Goal: Task Accomplishment & Management: Manage account settings

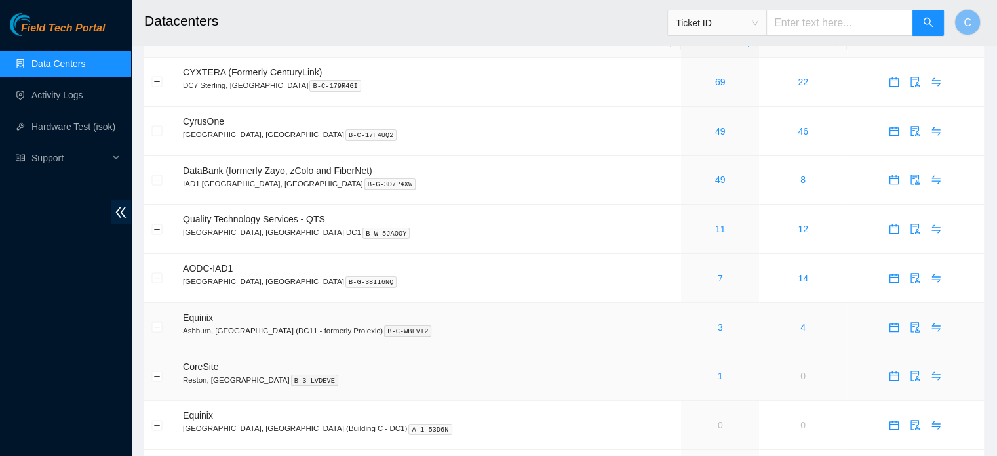
scroll to position [31, 0]
click at [718, 372] on link "1" at bounding box center [720, 375] width 5 height 10
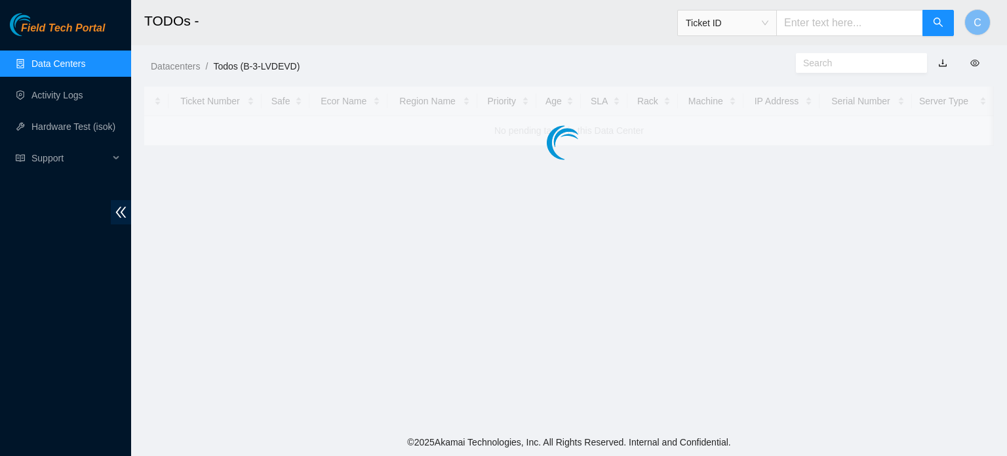
click at [71, 58] on link "Data Centers" at bounding box center [58, 63] width 54 height 10
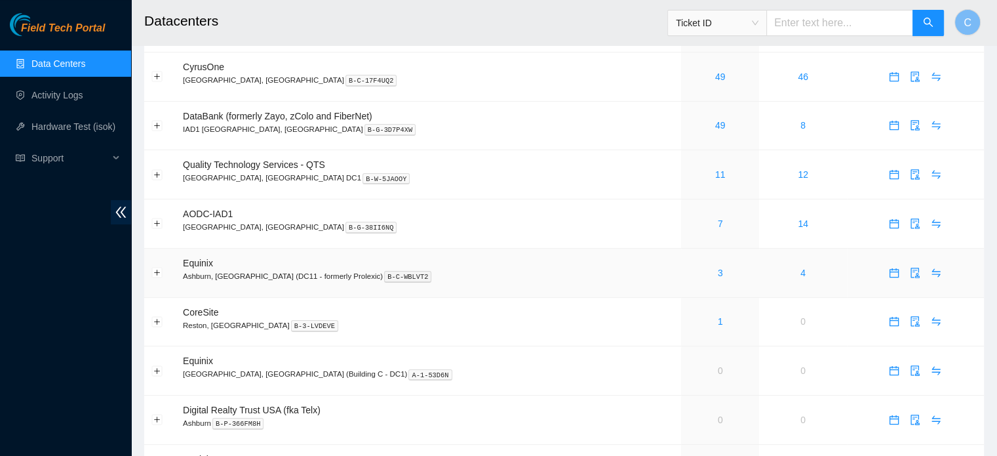
scroll to position [83, 0]
click at [718, 321] on link "1" at bounding box center [720, 323] width 5 height 10
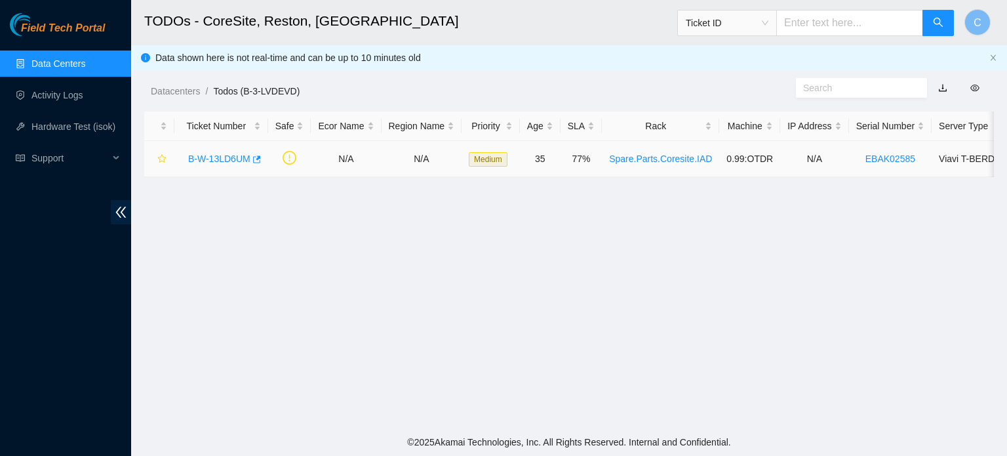
click at [212, 157] on link "B-W-13LD6UM" at bounding box center [219, 158] width 62 height 10
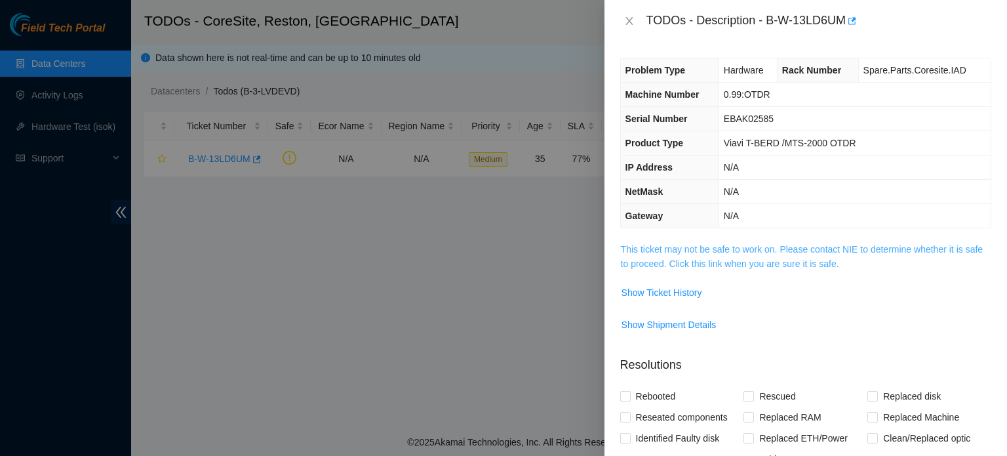
click at [707, 247] on link "This ticket may not be safe to work on. Please contact NIE to determine whether…" at bounding box center [802, 256] width 362 height 25
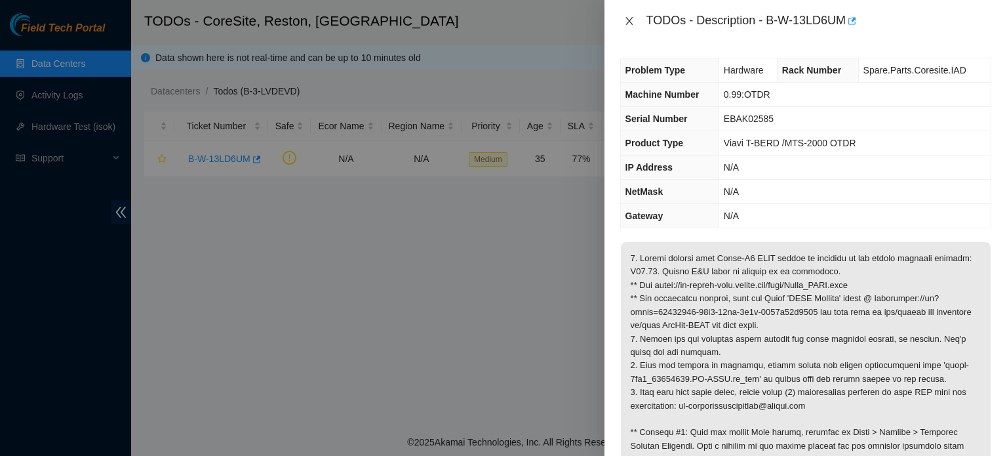
click at [632, 18] on icon "close" at bounding box center [628, 21] width 7 height 8
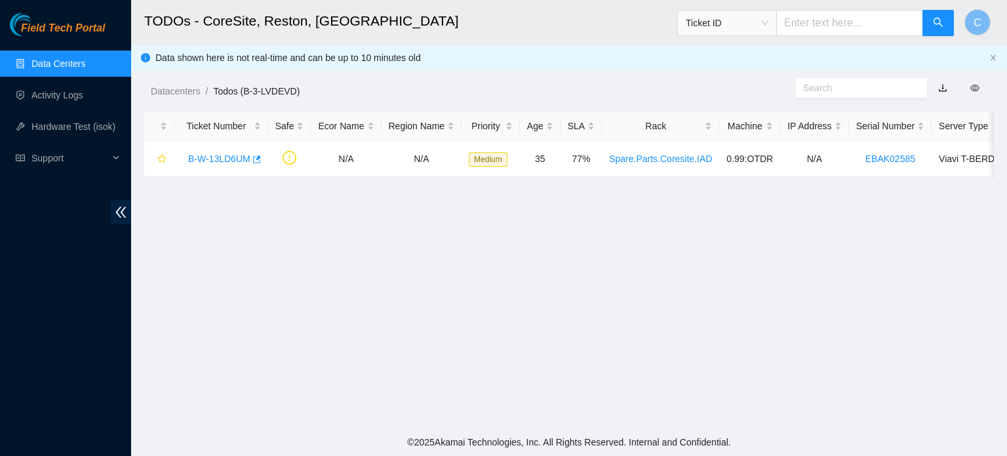
click at [85, 60] on link "Data Centers" at bounding box center [58, 63] width 54 height 10
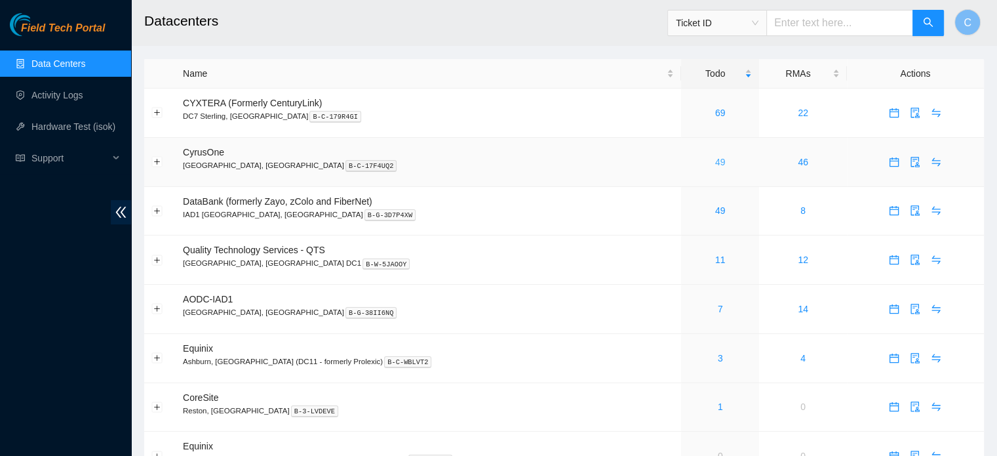
click at [715, 162] on link "49" at bounding box center [720, 162] width 10 height 10
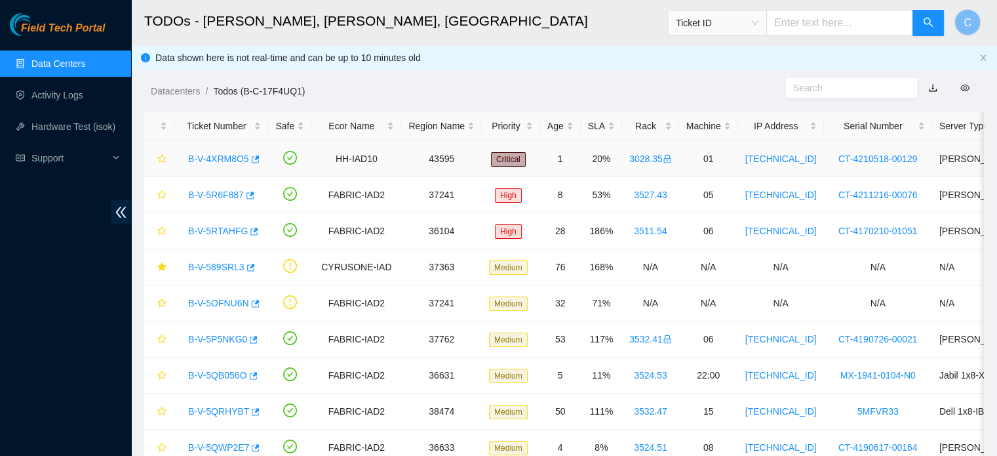
click at [212, 154] on link "B-V-4XRM8O5" at bounding box center [218, 158] width 61 height 10
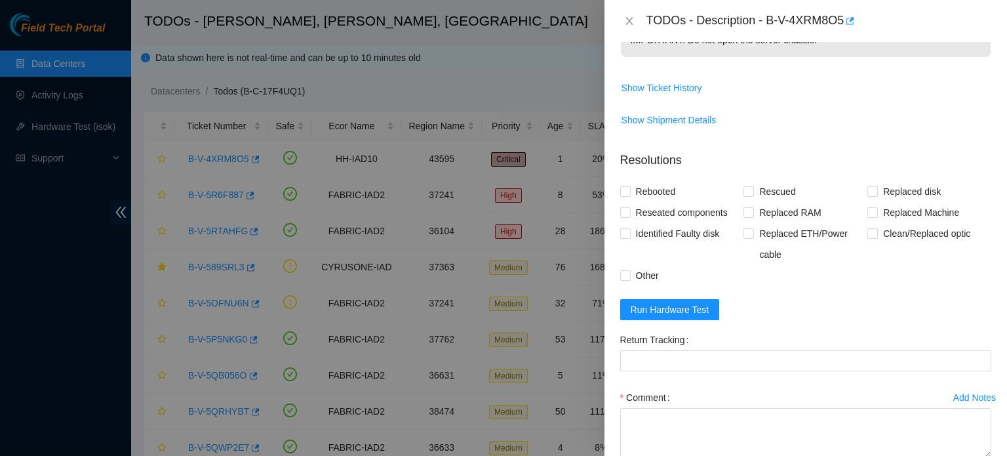
scroll to position [579, 0]
click at [658, 85] on span "Show Ticket History" at bounding box center [661, 88] width 81 height 14
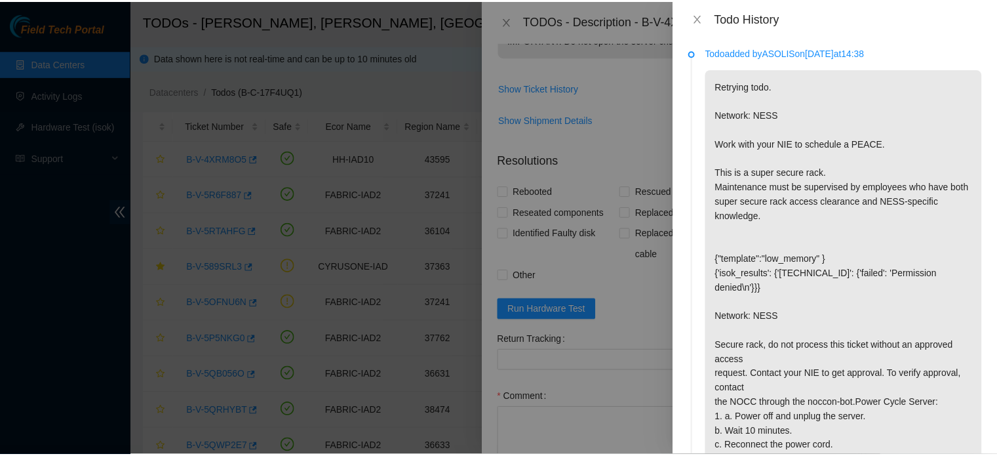
scroll to position [0, 0]
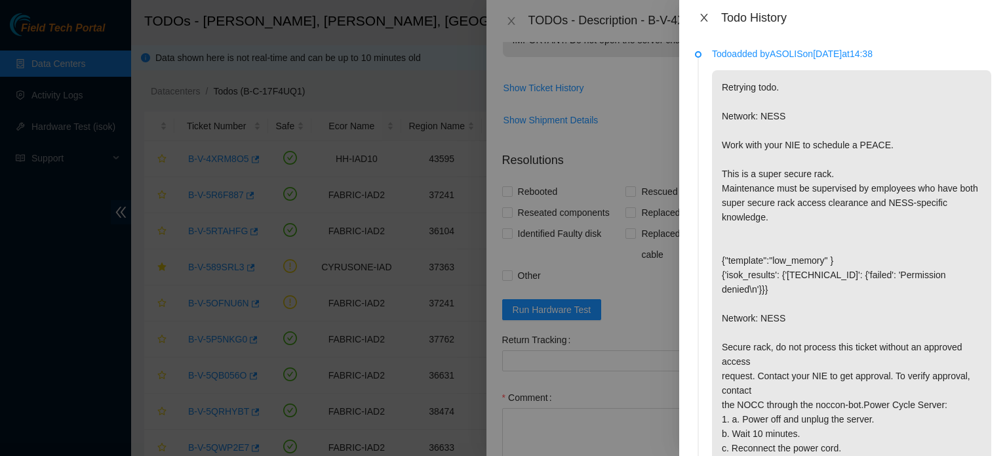
click at [708, 16] on icon "close" at bounding box center [704, 17] width 10 height 10
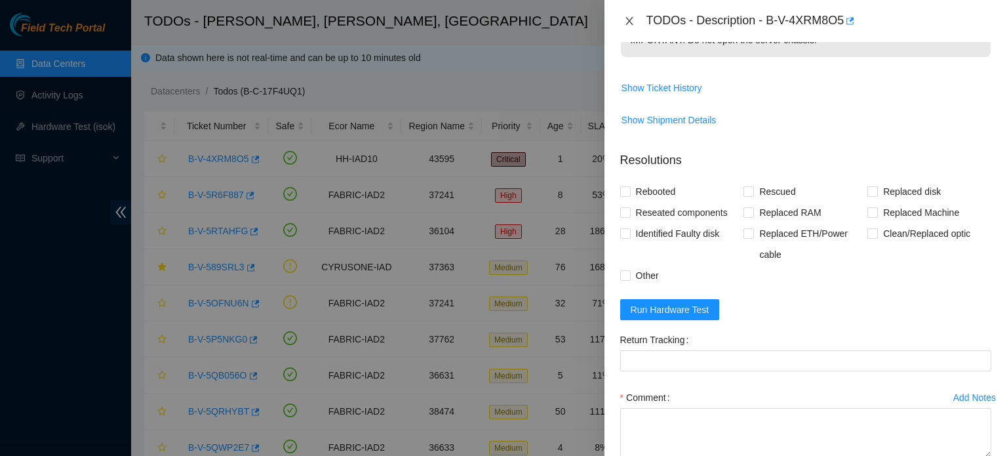
click at [630, 26] on icon "close" at bounding box center [629, 21] width 10 height 10
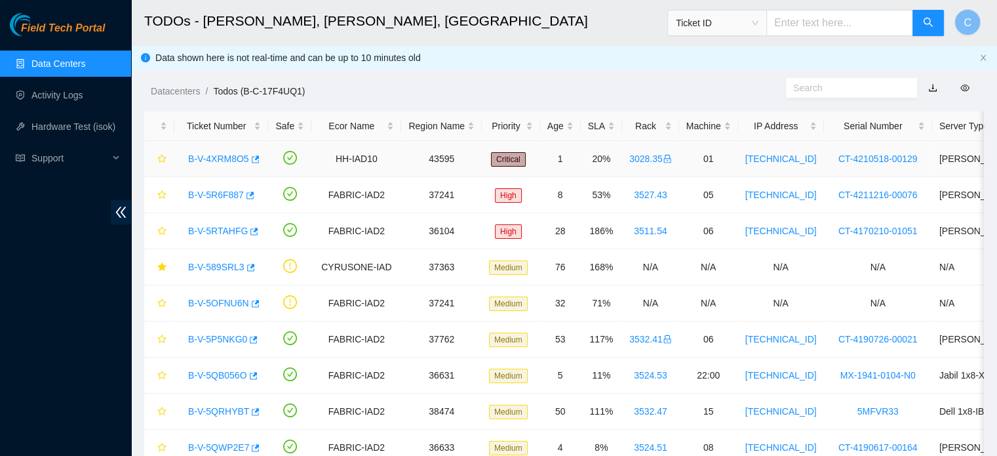
scroll to position [408, 0]
click at [85, 67] on link "Data Centers" at bounding box center [58, 63] width 54 height 10
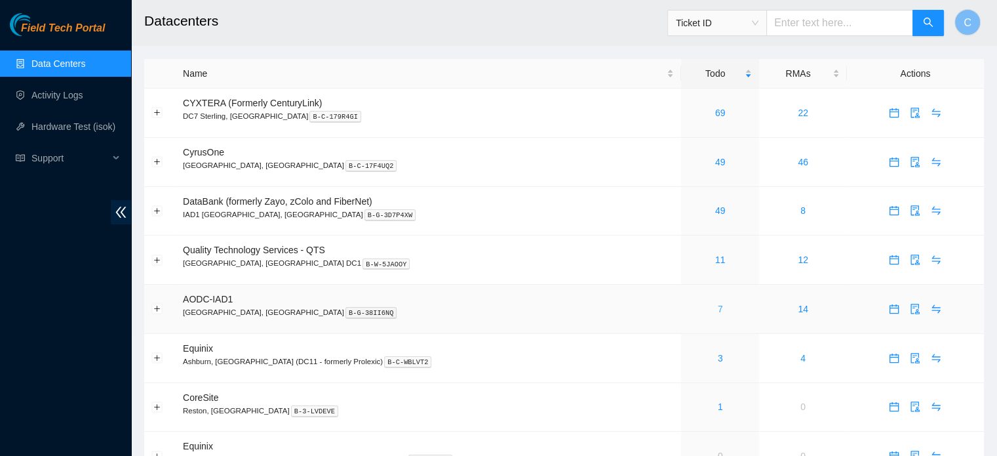
click at [718, 306] on link "7" at bounding box center [720, 309] width 5 height 10
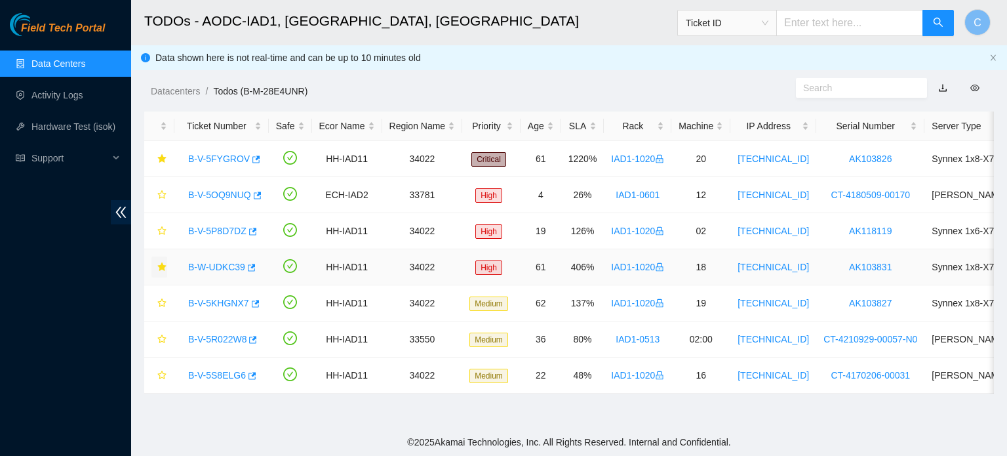
click at [163, 266] on icon "star" at bounding box center [161, 266] width 9 height 9
click at [160, 154] on icon "star" at bounding box center [161, 158] width 9 height 9
click at [85, 60] on link "Data Centers" at bounding box center [58, 63] width 54 height 10
